Goal: Information Seeking & Learning: Learn about a topic

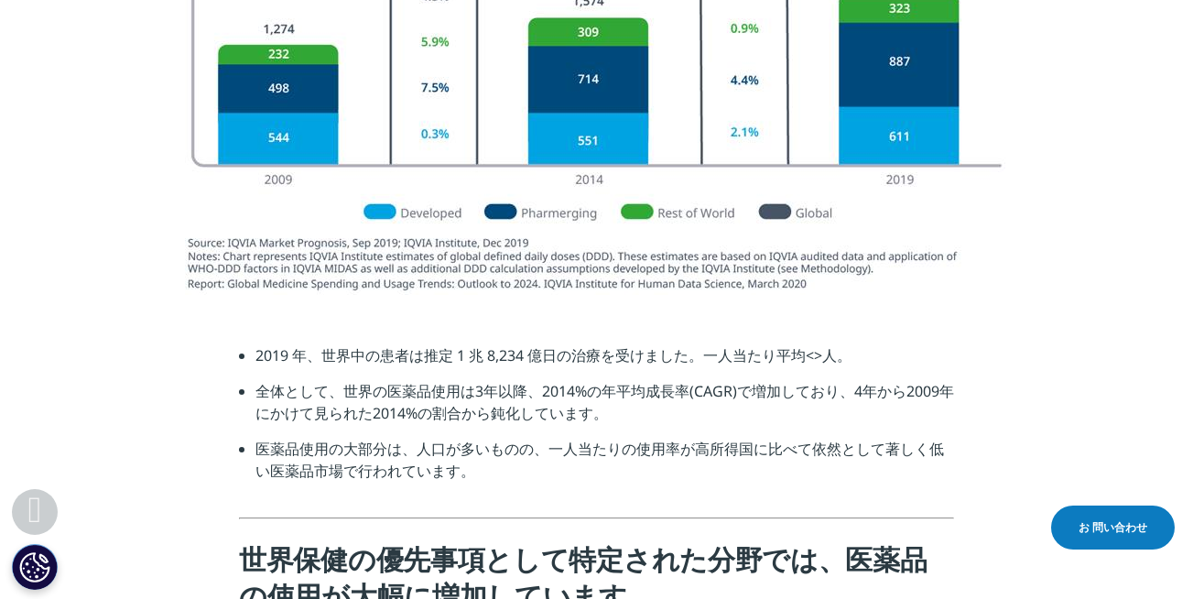
scroll to position [2335, 0]
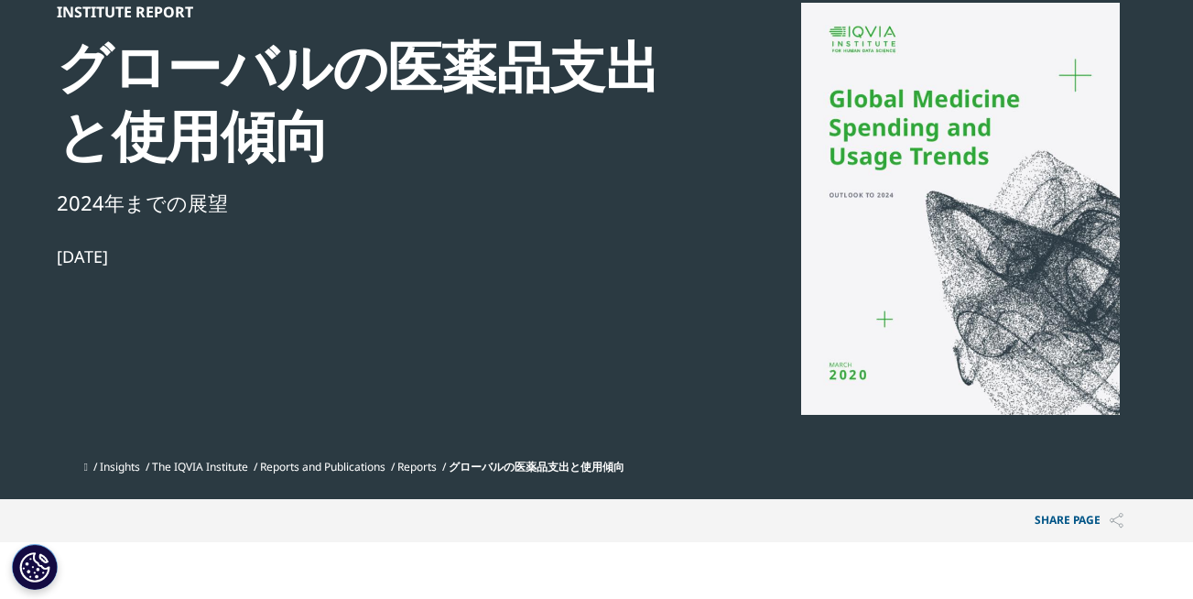
scroll to position [179, 0]
